Goal: Information Seeking & Learning: Learn about a topic

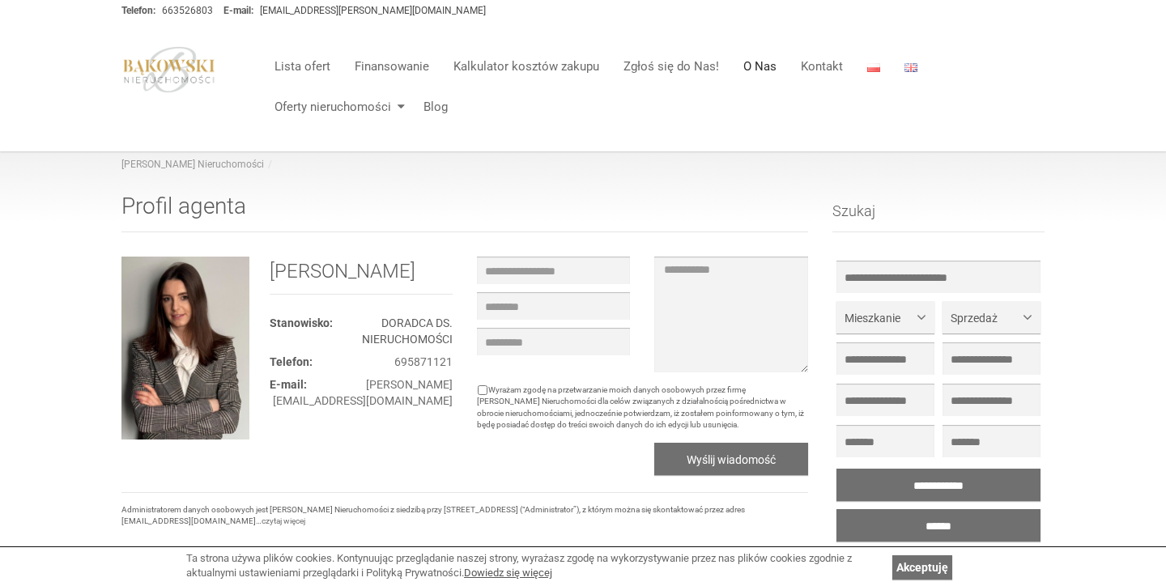
click at [767, 68] on link "O Nas" at bounding box center [759, 66] width 57 height 32
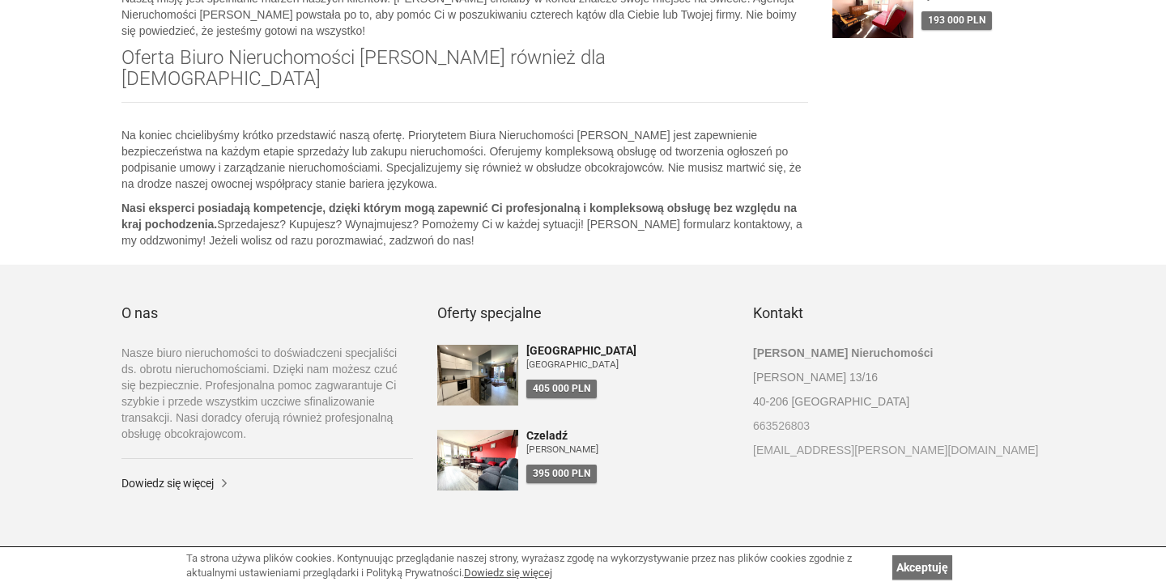
scroll to position [832, 0]
click at [544, 431] on h4 "Czeladź" at bounding box center [627, 437] width 202 height 12
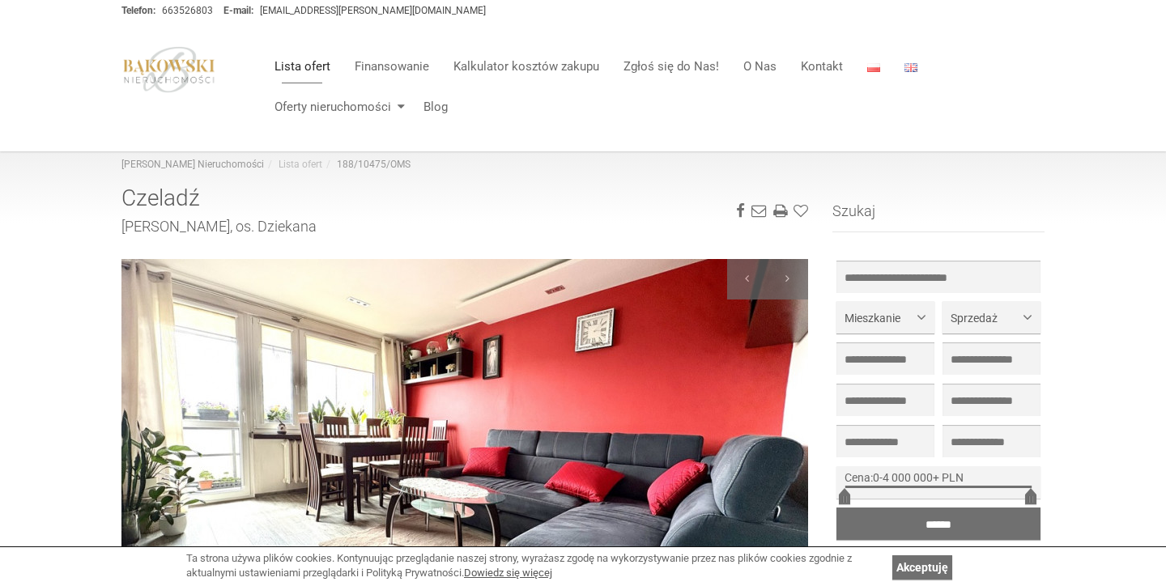
click at [313, 70] on link "Lista ofert" at bounding box center [302, 66] width 80 height 32
